Goal: Check status: Check status

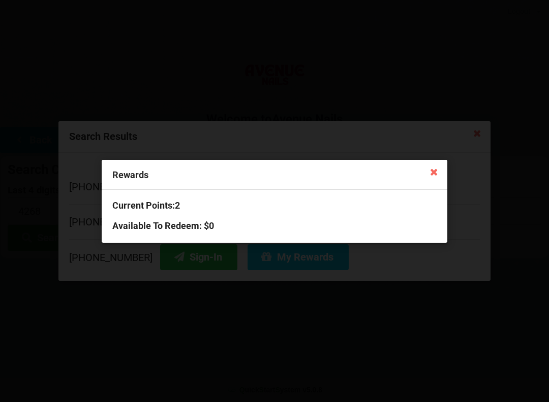
click at [332, 119] on div "Rewards Current Points: 2 Available To Redeem : $0" at bounding box center [274, 201] width 549 height 402
click at [435, 177] on icon at bounding box center [434, 171] width 16 height 16
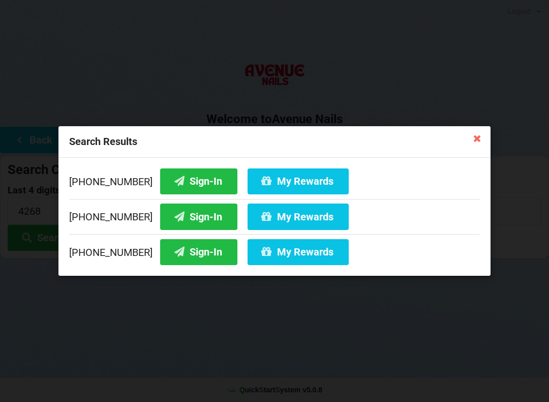
click at [485, 139] on icon at bounding box center [478, 138] width 16 height 16
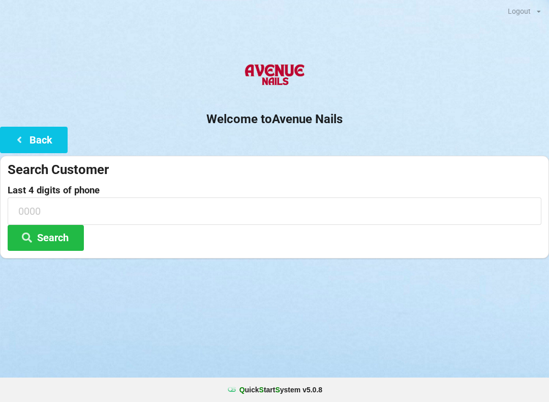
click at [58, 232] on button "Search" at bounding box center [46, 238] width 76 height 26
click at [271, 189] on label "Last 4 digits of phone" at bounding box center [275, 190] width 534 height 10
click at [84, 204] on input at bounding box center [275, 210] width 534 height 27
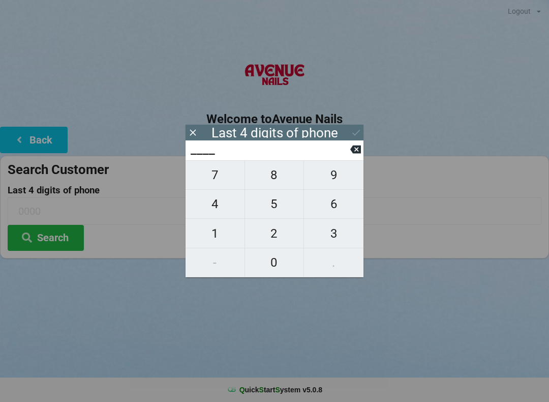
click at [207, 232] on span "1" at bounding box center [215, 233] width 59 height 21
type input "1___"
click at [212, 229] on span "1" at bounding box center [215, 233] width 59 height 21
type input "11__"
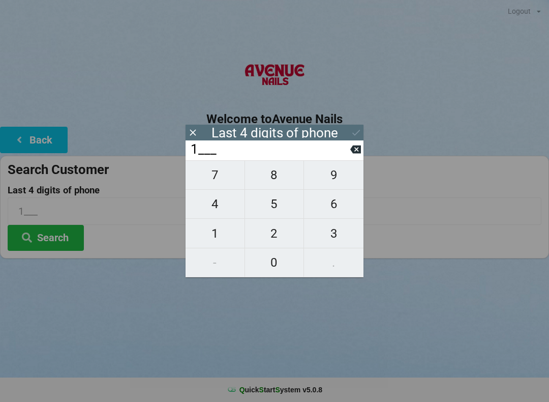
type input "11__"
click at [272, 263] on span "0" at bounding box center [274, 262] width 59 height 21
type input "110_"
click at [214, 235] on span "1" at bounding box center [215, 233] width 59 height 21
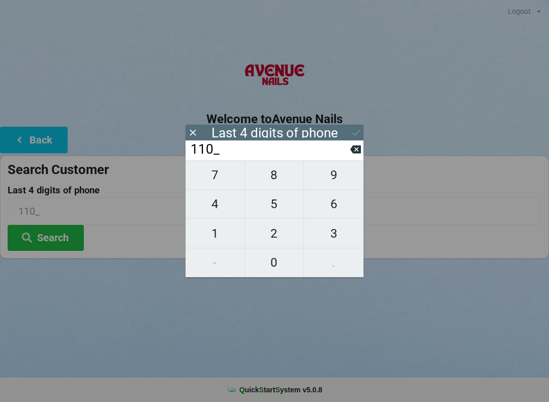
type input "1101"
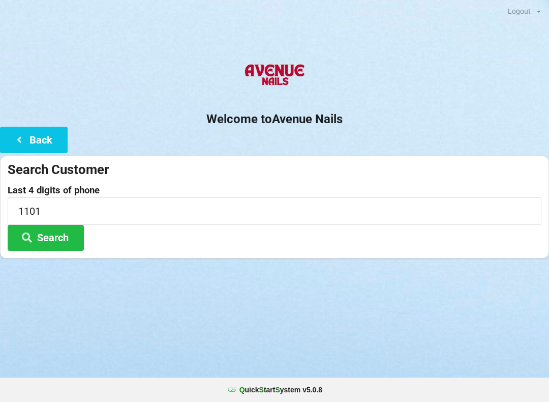
click at [65, 232] on button "Search" at bounding box center [46, 238] width 76 height 26
